Goal: Task Accomplishment & Management: Use online tool/utility

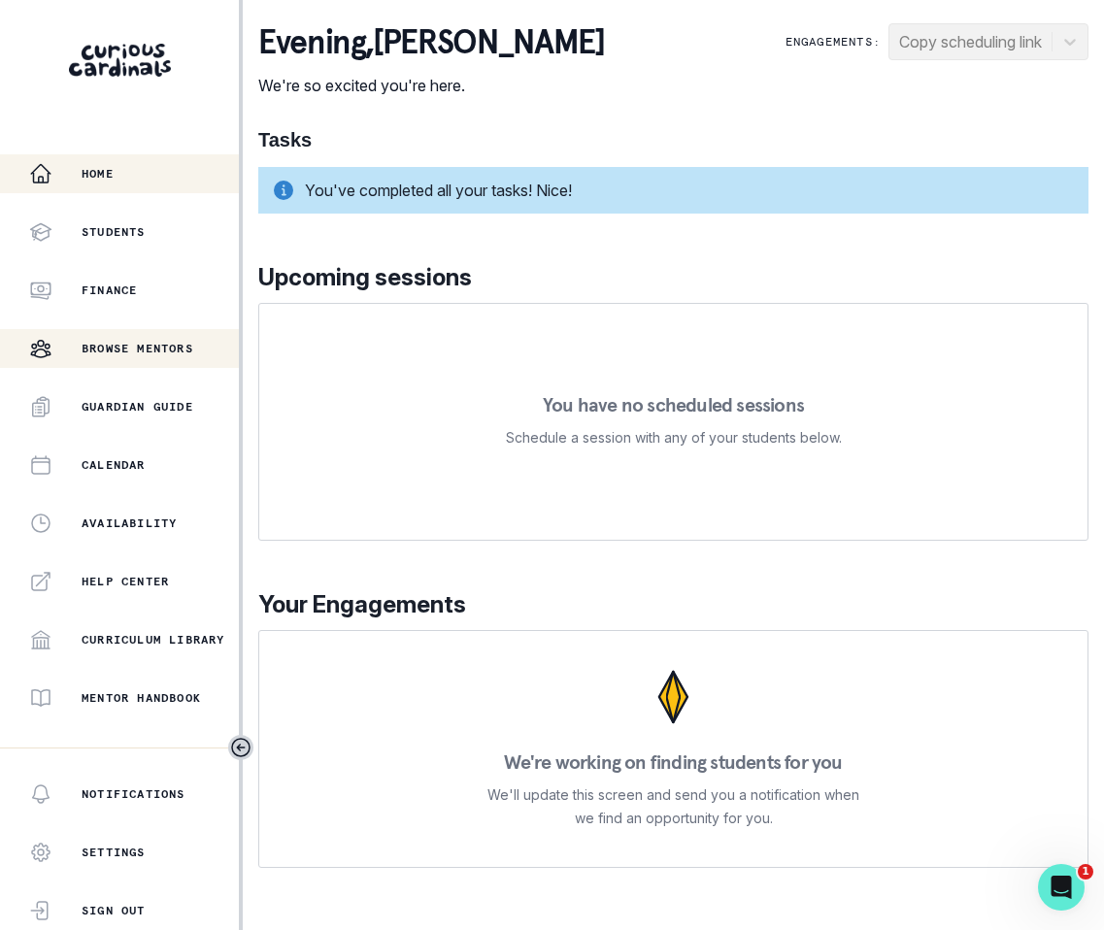
scroll to position [261, 0]
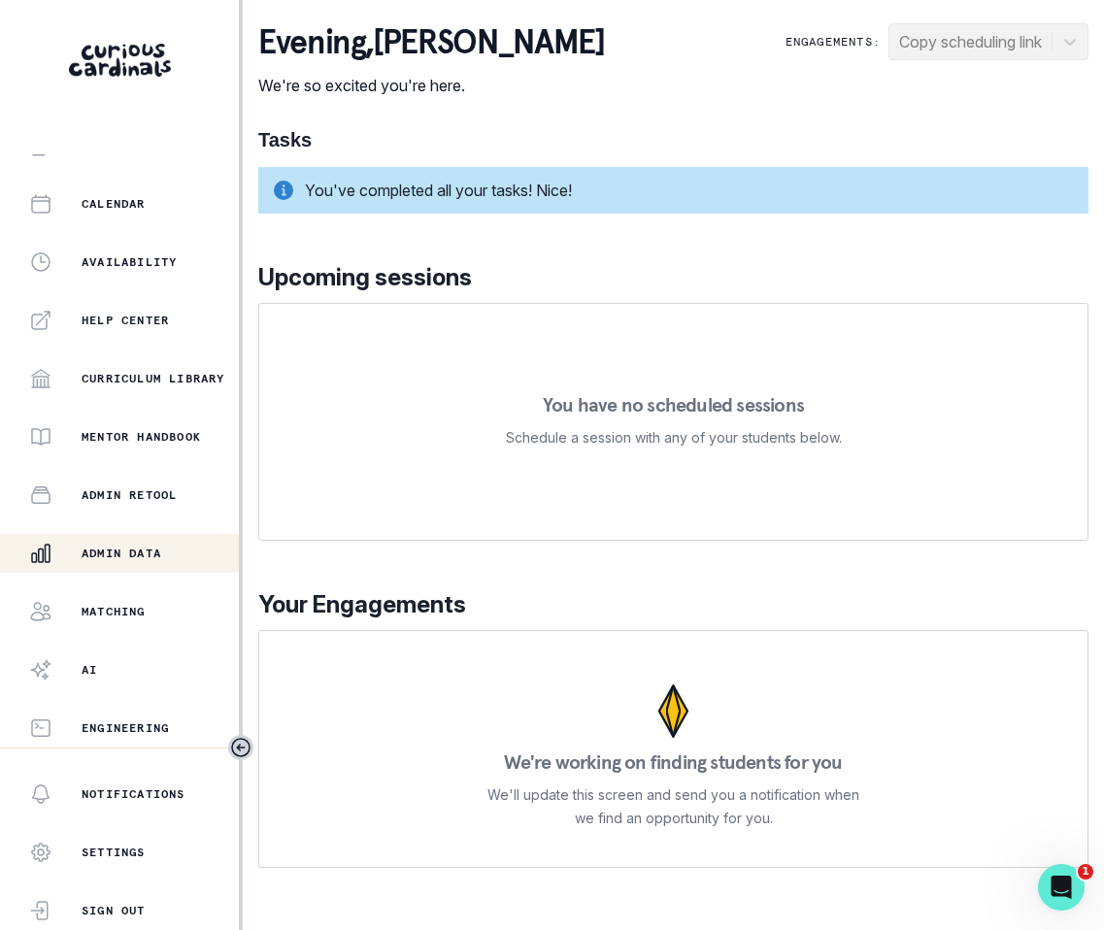
click at [119, 555] on p "Admin Data" at bounding box center [122, 553] width 80 height 16
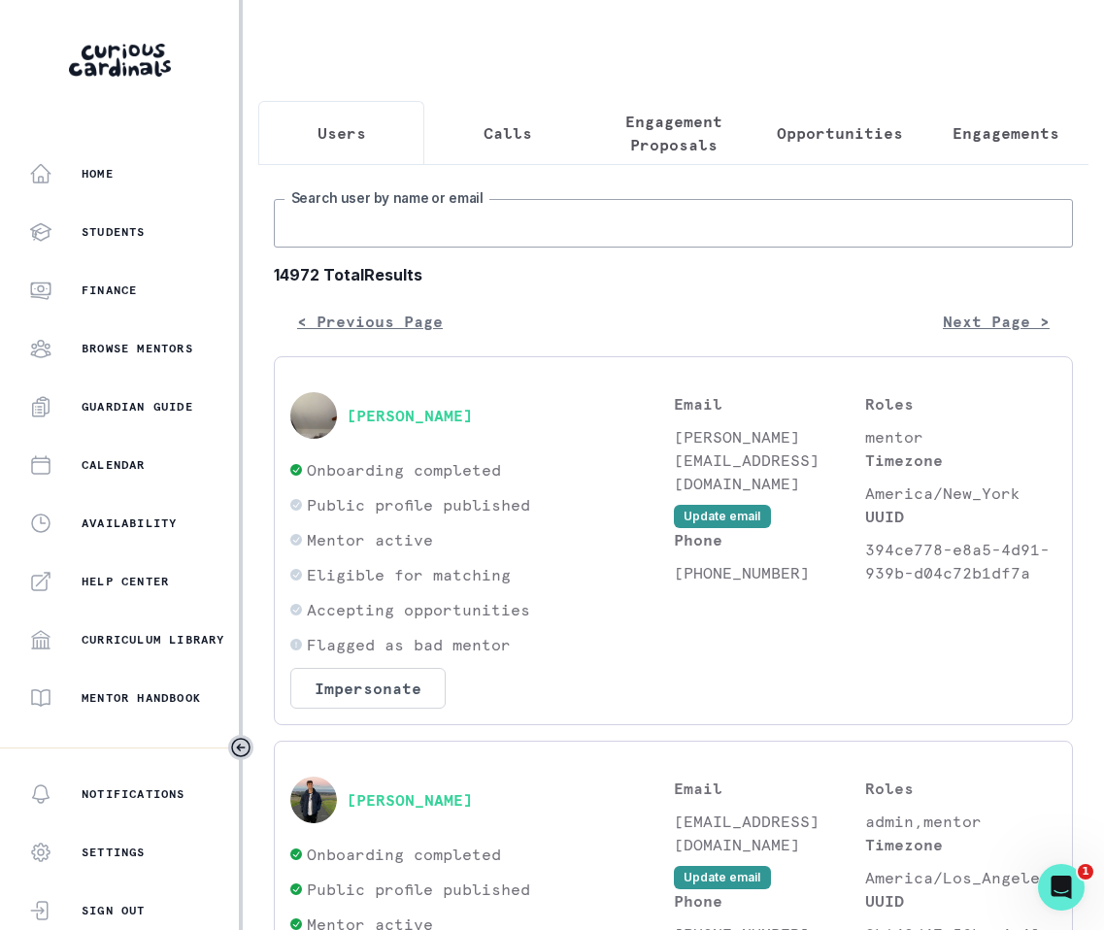
click at [600, 219] on input "Search user by name or email" at bounding box center [673, 223] width 799 height 49
type input "Arup"
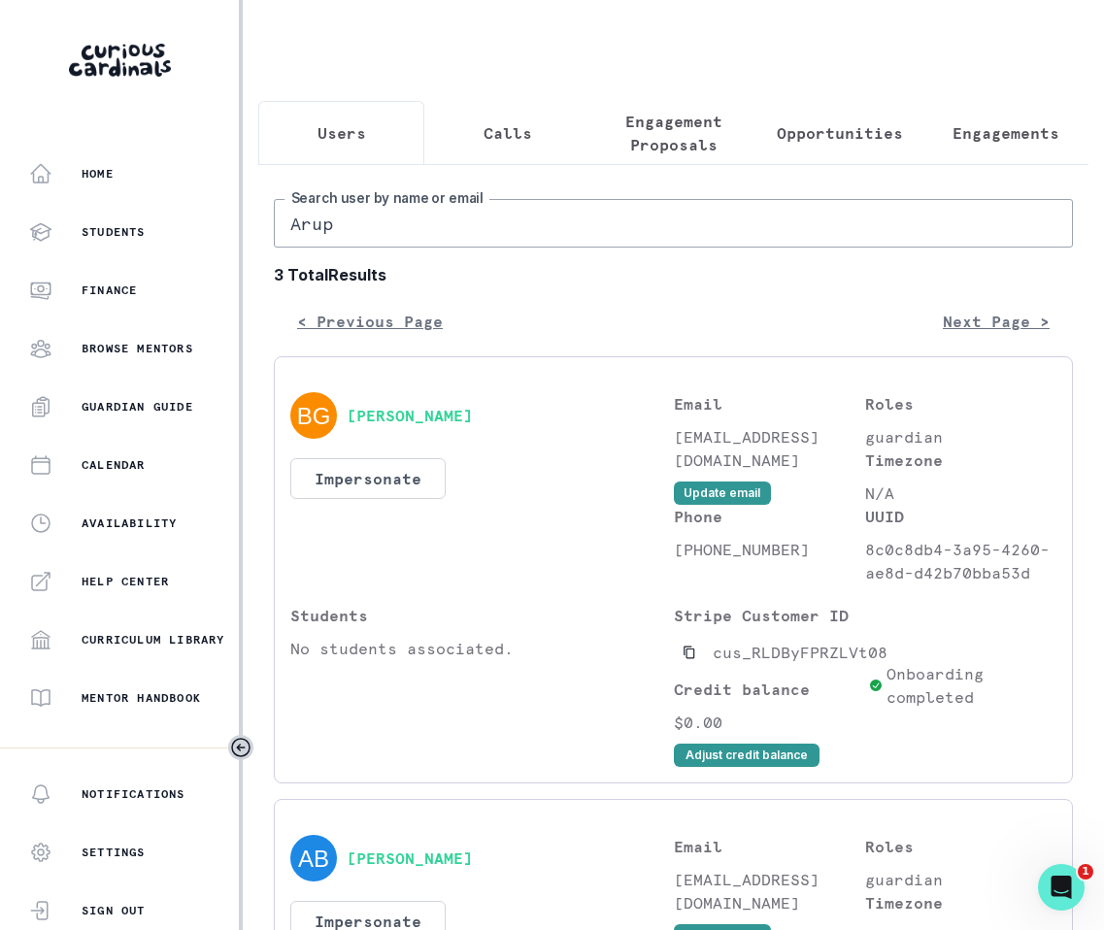
click at [612, 235] on input "Arup" at bounding box center [673, 223] width 799 height 49
type input "[PERSON_NAME]"
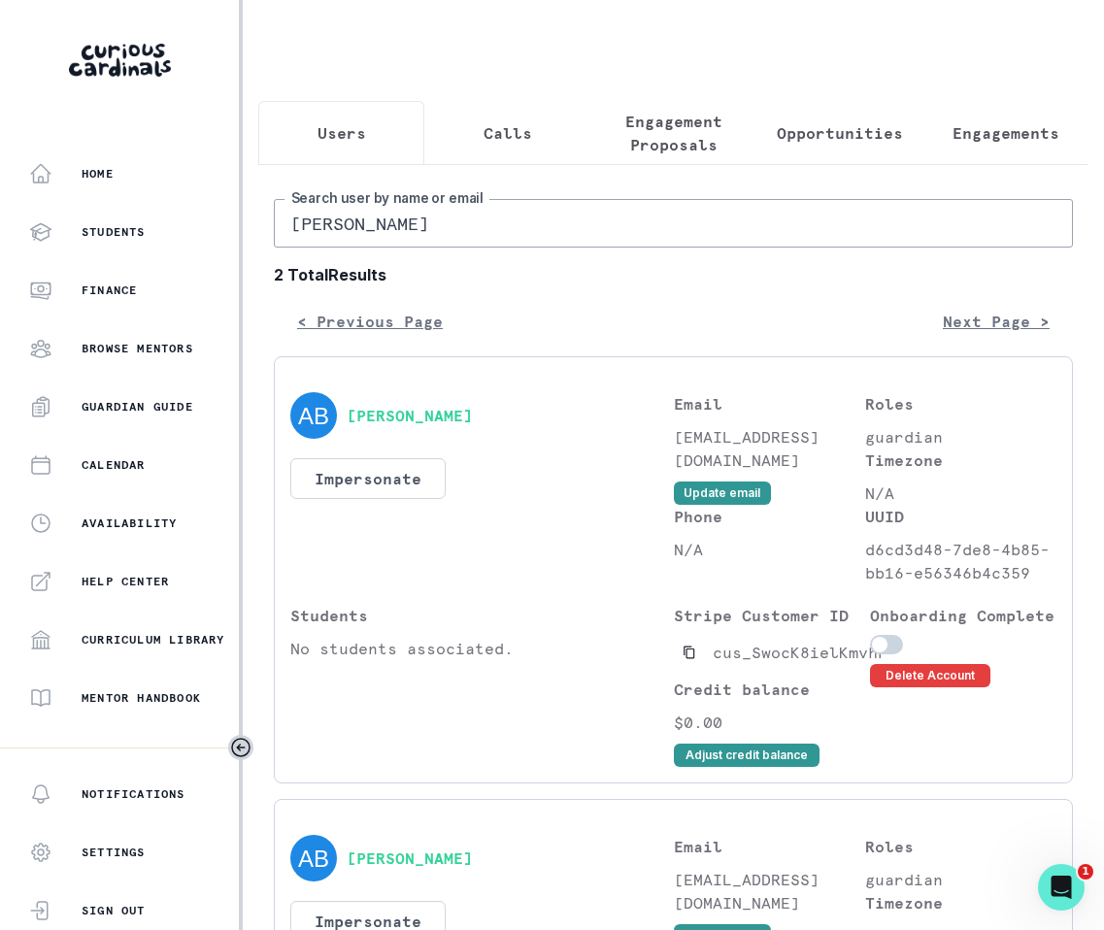
click at [695, 186] on div "[PERSON_NAME] Search user by name or email 2 Total Results < Previous Page Next…" at bounding box center [673, 730] width 830 height 1132
click at [691, 223] on input "[PERSON_NAME]" at bounding box center [673, 223] width 799 height 49
type input "kyuna"
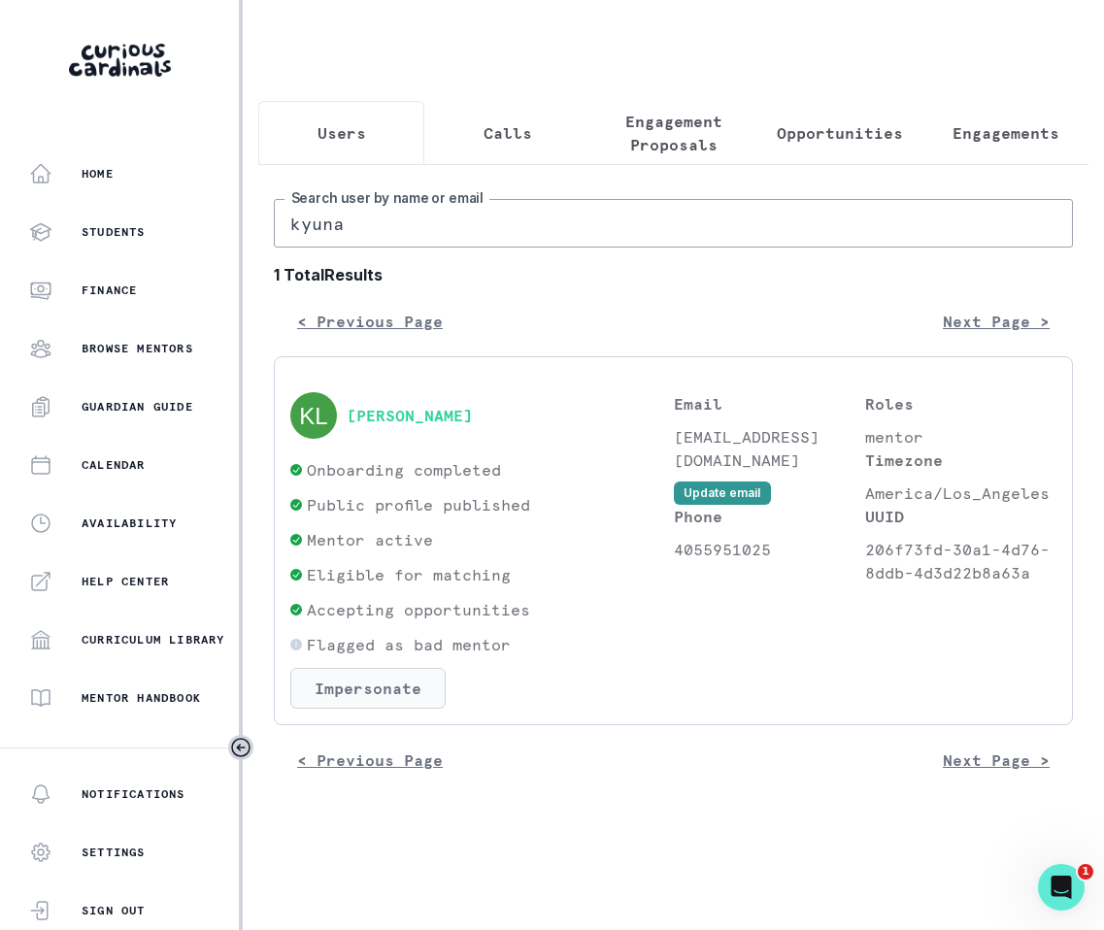
click at [387, 682] on button "Impersonate" at bounding box center [367, 688] width 155 height 41
click at [847, 644] on div "Email [EMAIL_ADDRESS][DOMAIN_NAME] Update email Phone [PHONE_NUMBER]" at bounding box center [769, 550] width 191 height 316
click at [880, 545] on p "206f73fd-30a1-4d76-8ddb-4d3d22b8a63a" at bounding box center [960, 561] width 191 height 47
drag, startPoint x: 880, startPoint y: 545, endPoint x: 1027, endPoint y: 590, distance: 153.2
click at [1027, 590] on div "Roles mentor Timezone America/Los_Angeles UUID 206f73fd-30a1-4d76-8ddb-4d3d22b8…" at bounding box center [960, 550] width 191 height 316
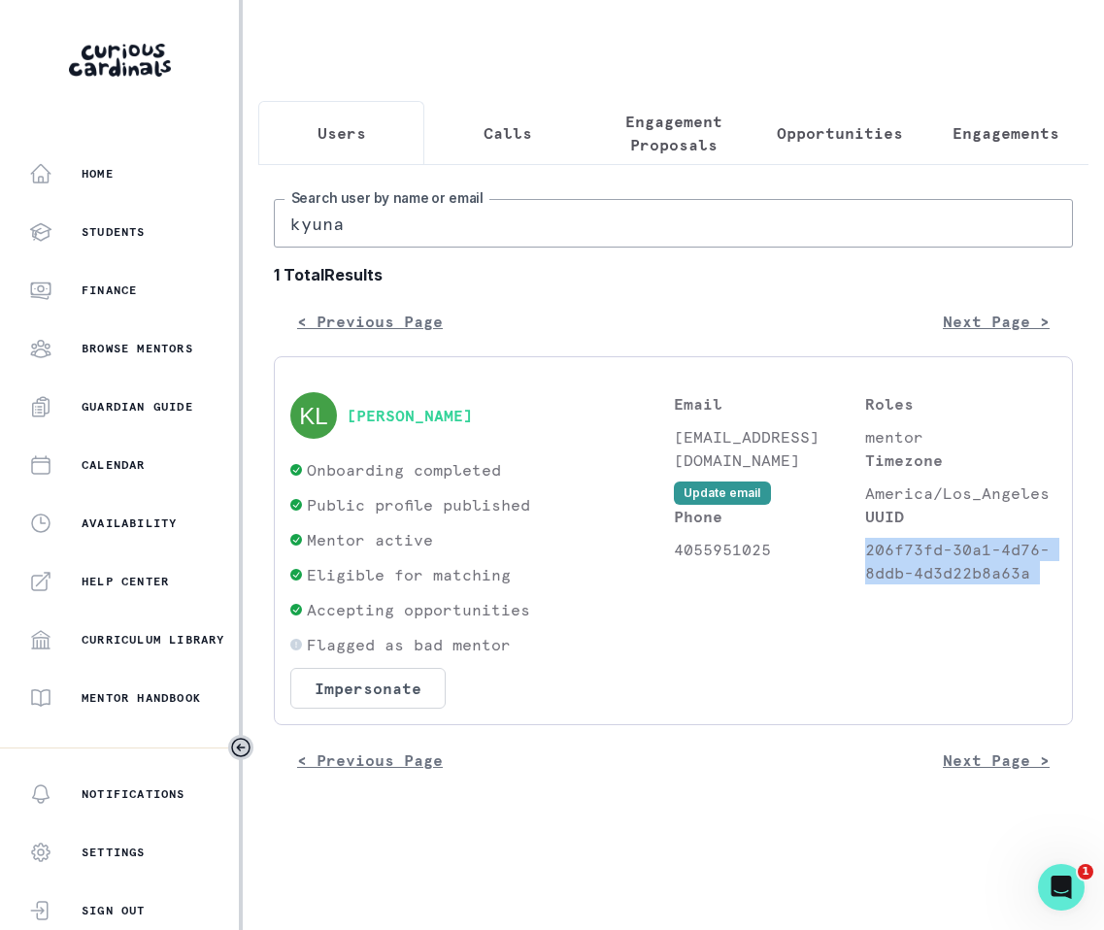
copy p "206f73fd-30a1-4d76-8ddb-4d3d22b8a63a"
click at [625, 322] on div "< Previous Page Next Page >" at bounding box center [673, 321] width 799 height 39
click at [385, 672] on button "Impersonate" at bounding box center [367, 688] width 155 height 41
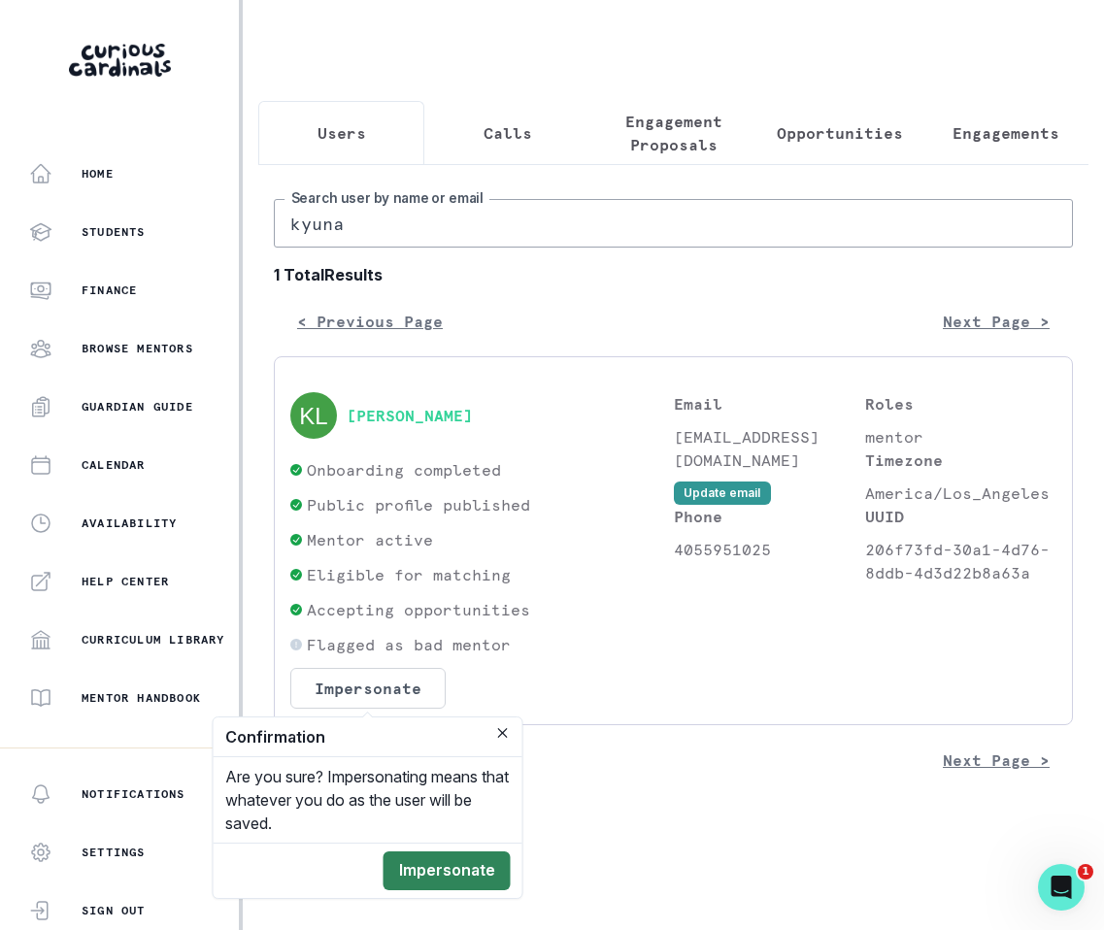
click at [447, 870] on button "Impersonate" at bounding box center [446, 870] width 127 height 39
